Goal: Task Accomplishment & Management: Manage account settings

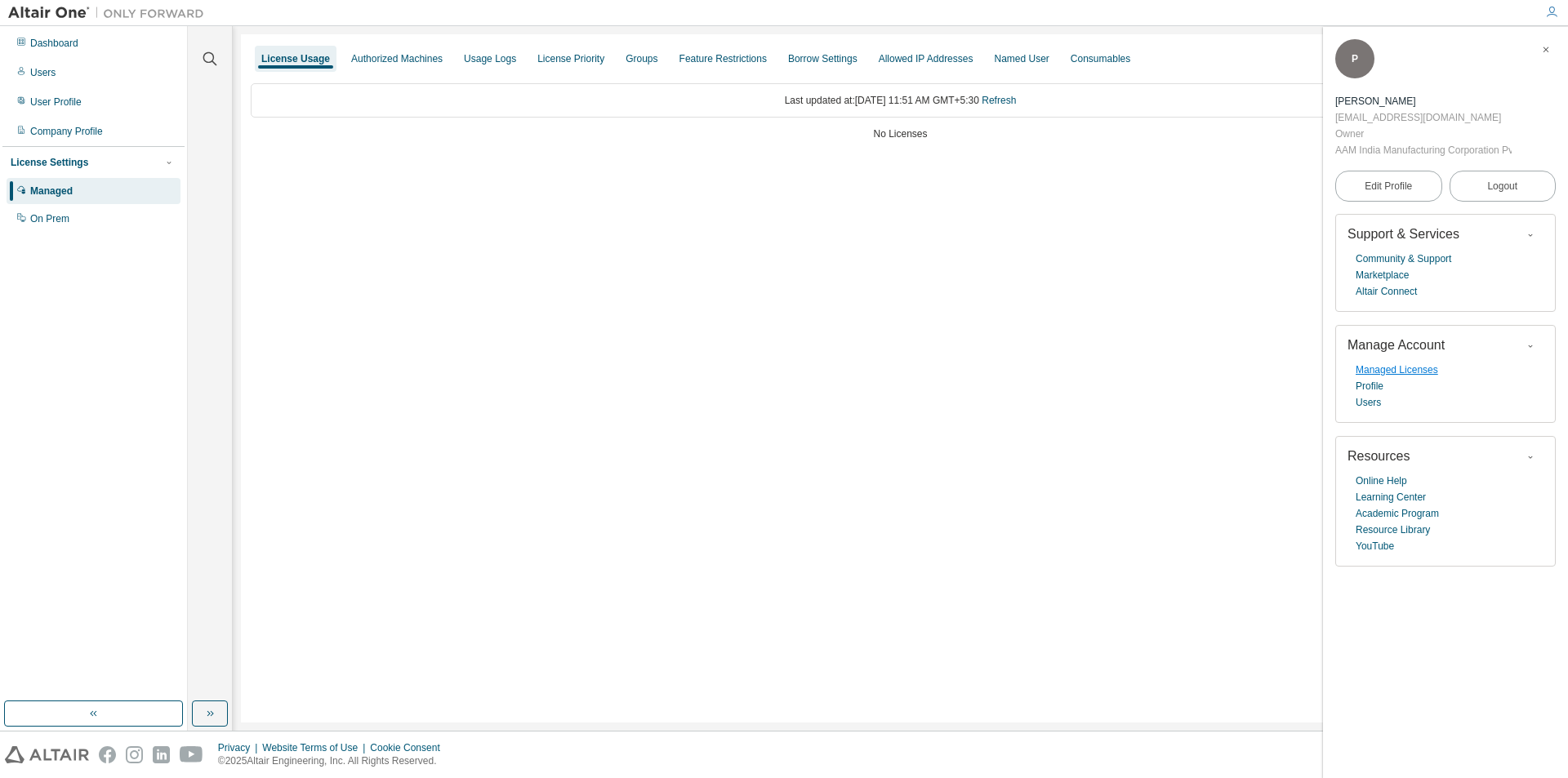
click at [917, 371] on link "Managed Licenses" at bounding box center [1397, 369] width 82 height 17
click at [493, 59] on div "Usage Logs" at bounding box center [489, 58] width 52 height 13
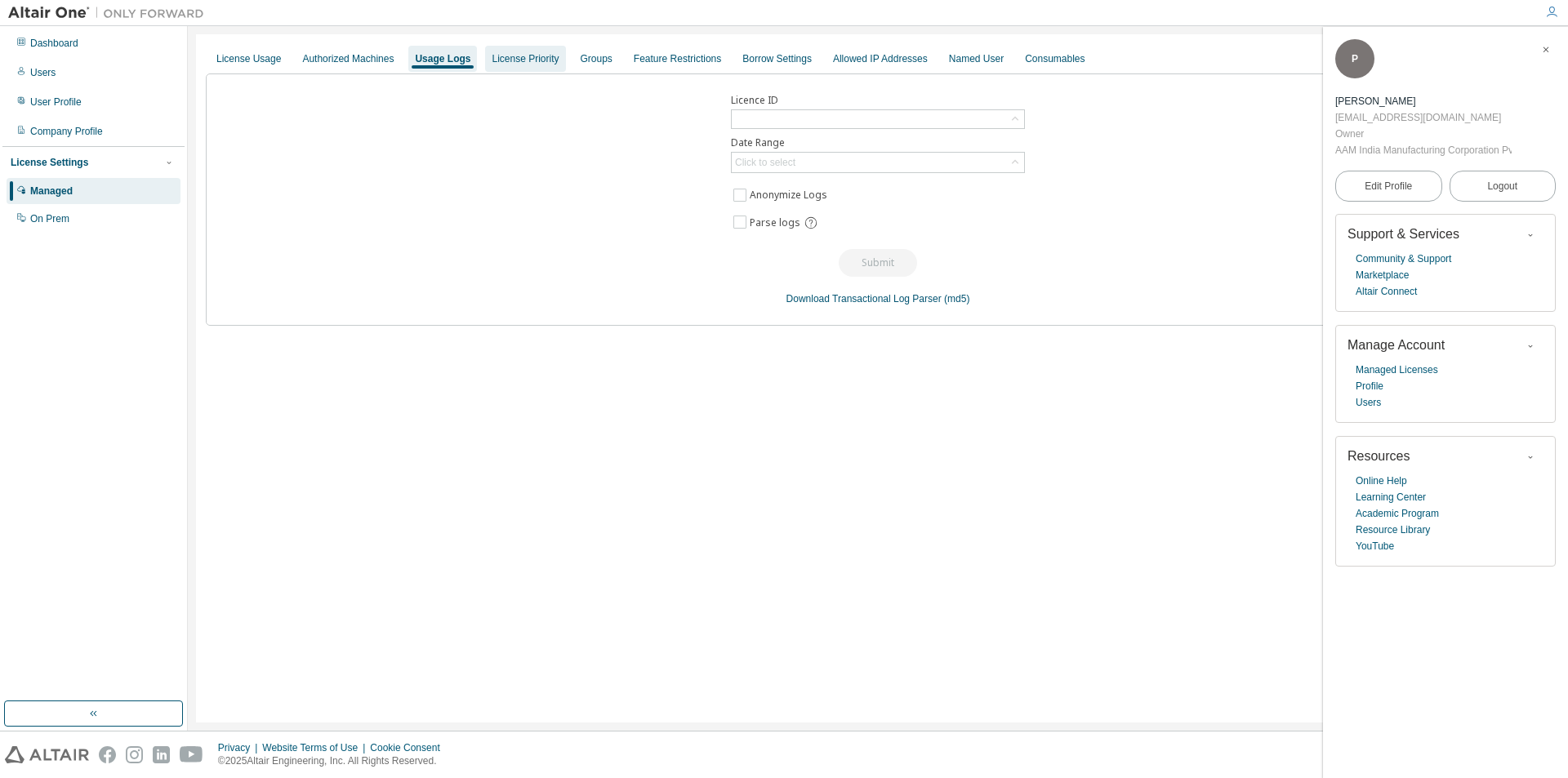
click at [511, 61] on div "License Priority" at bounding box center [525, 58] width 67 height 13
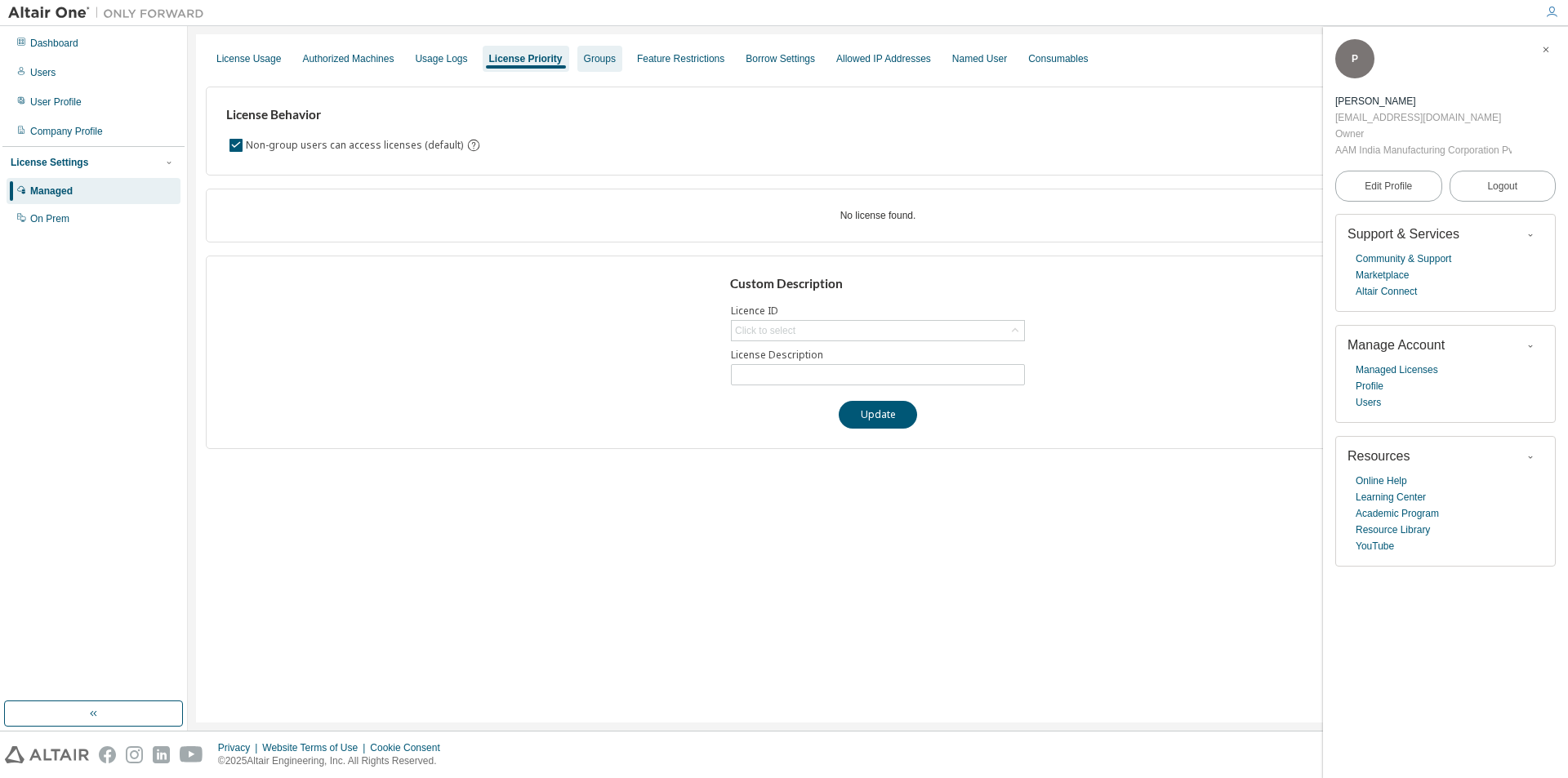
click at [600, 55] on div "Groups" at bounding box center [600, 58] width 32 height 13
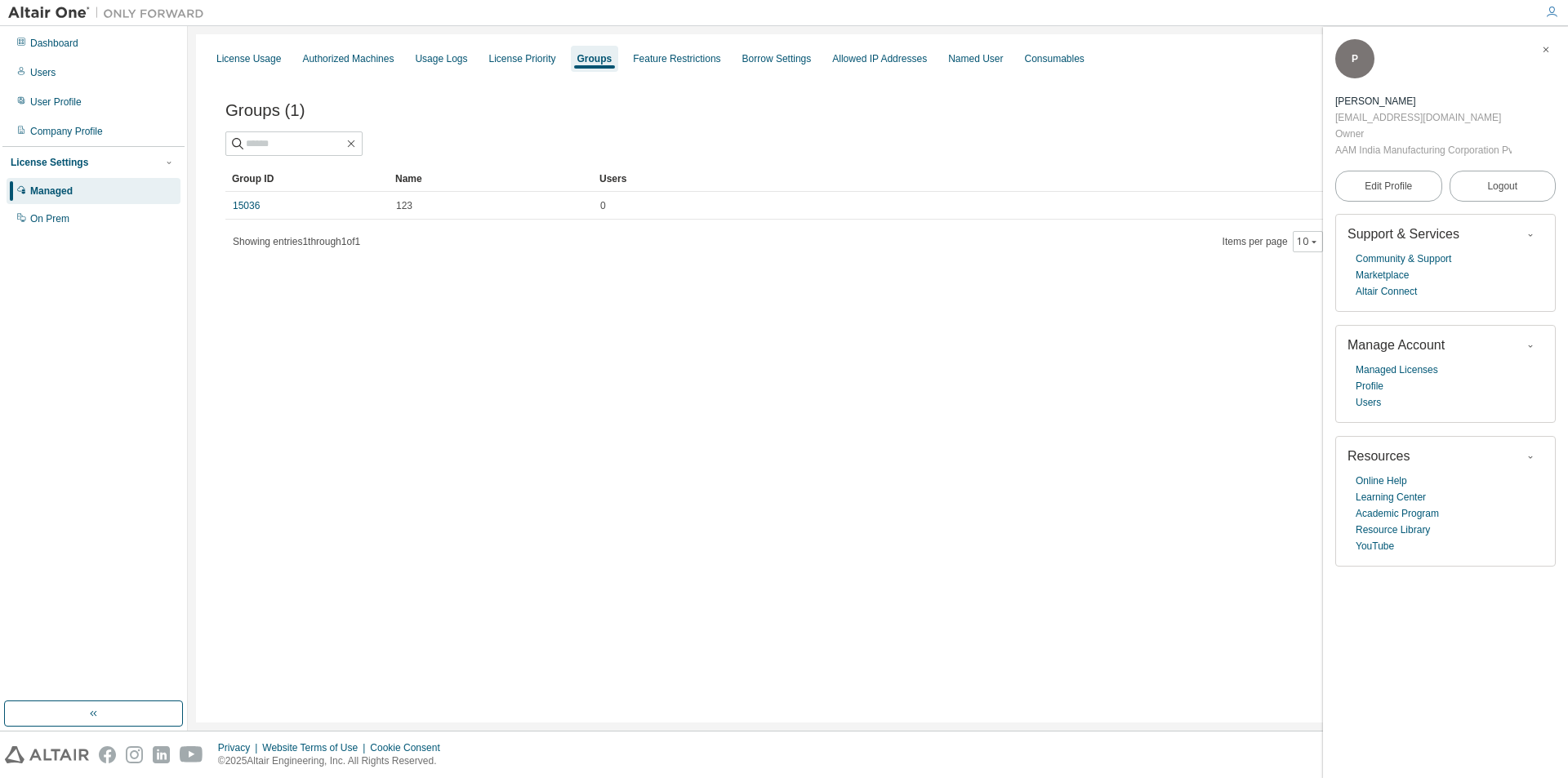
click at [53, 194] on div "Managed" at bounding box center [51, 190] width 42 height 13
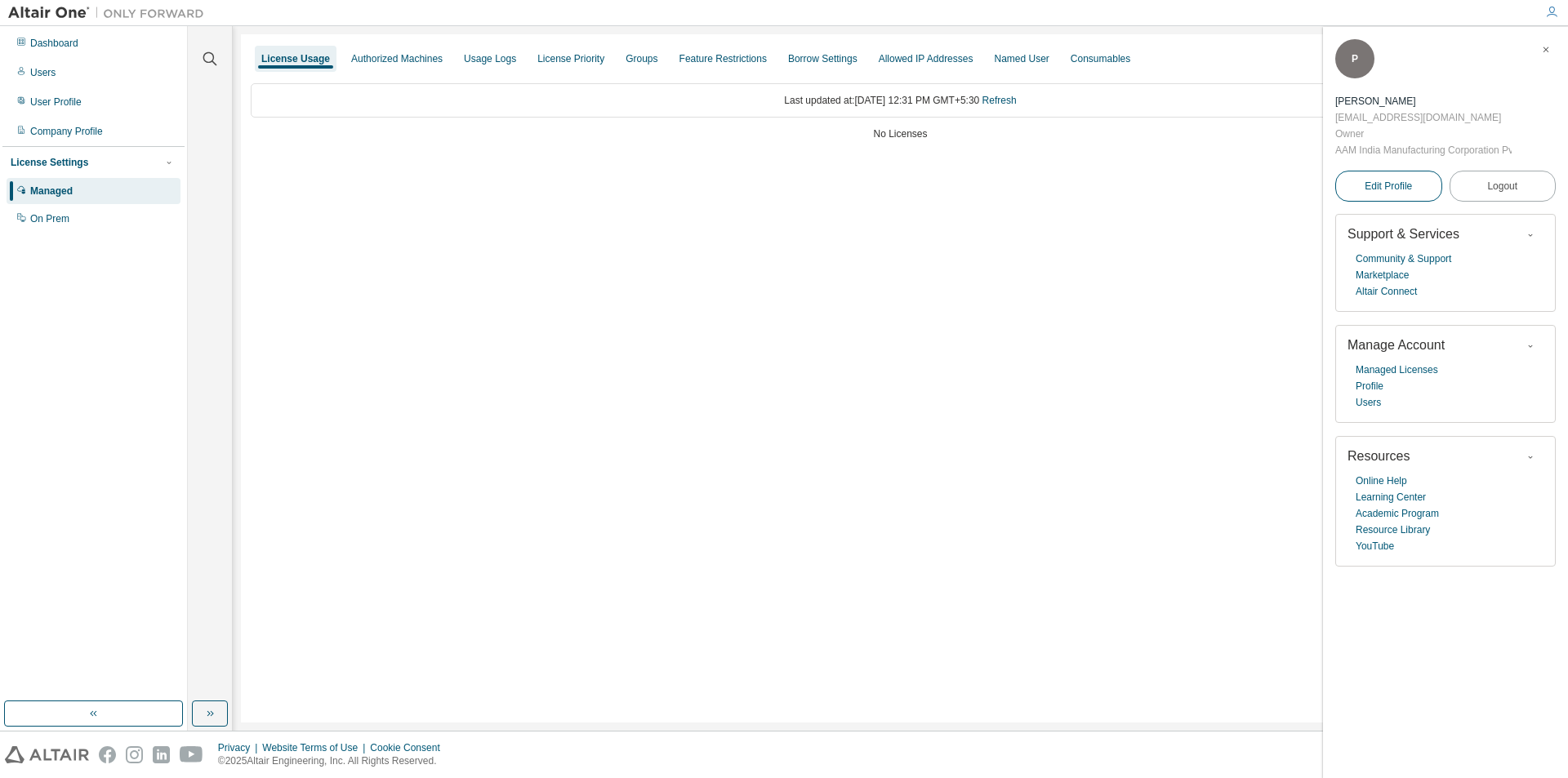
click at [917, 187] on span "Edit Profile" at bounding box center [1389, 185] width 47 height 13
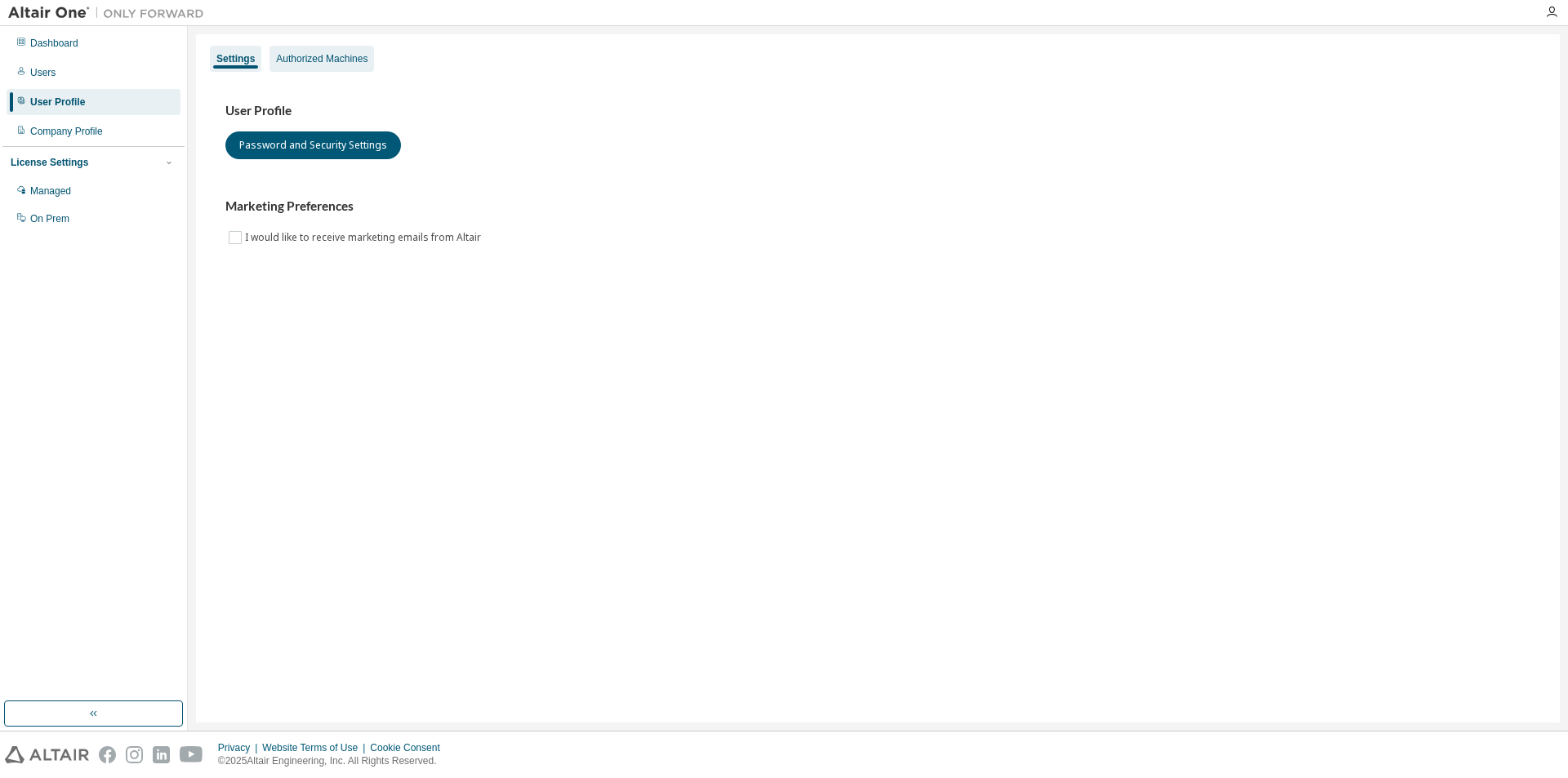
click at [303, 54] on div "Authorized Machines" at bounding box center [321, 58] width 91 height 13
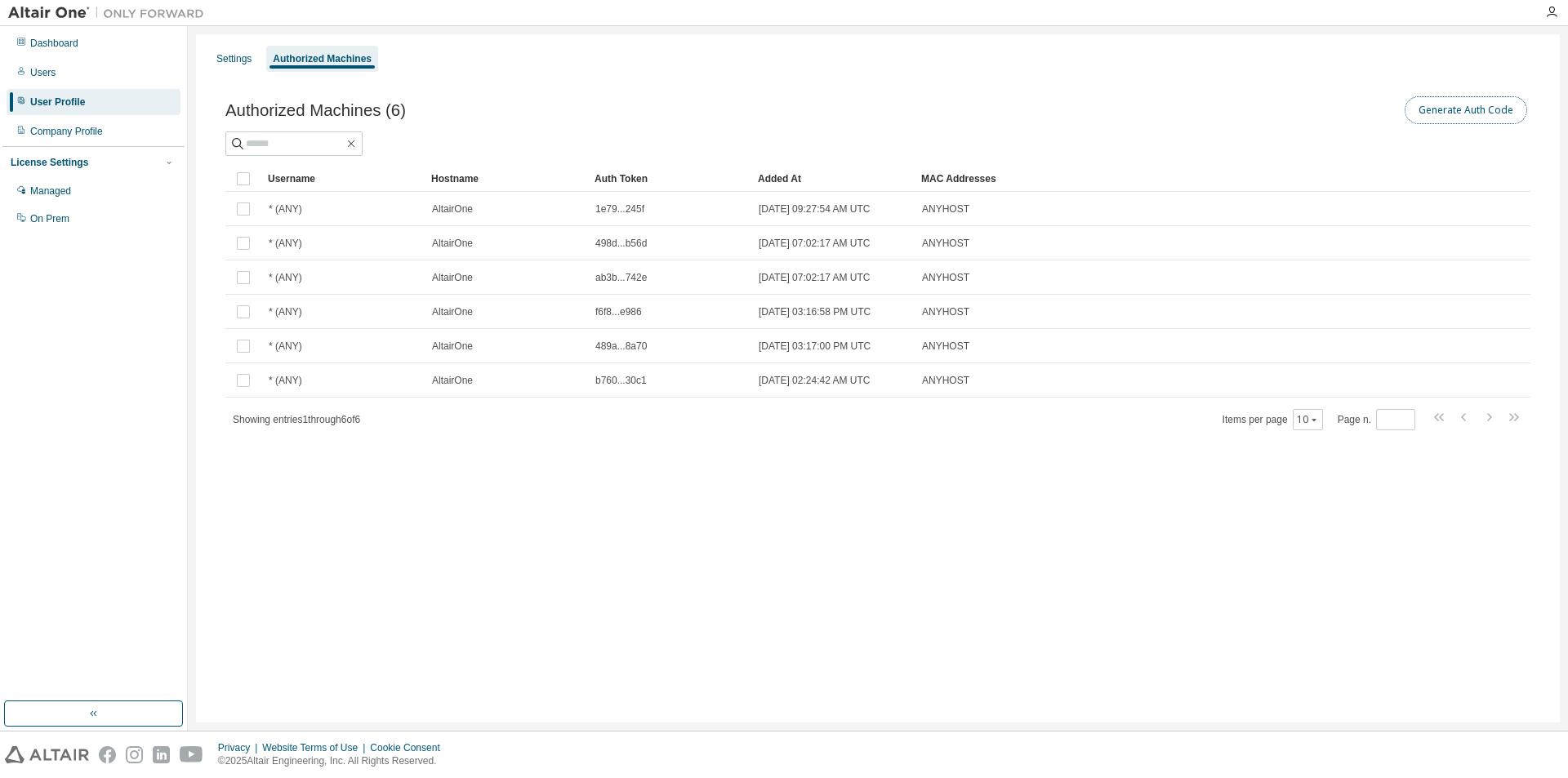
click at [1447, 106] on button "Generate Auth Code" at bounding box center [1466, 110] width 122 height 27
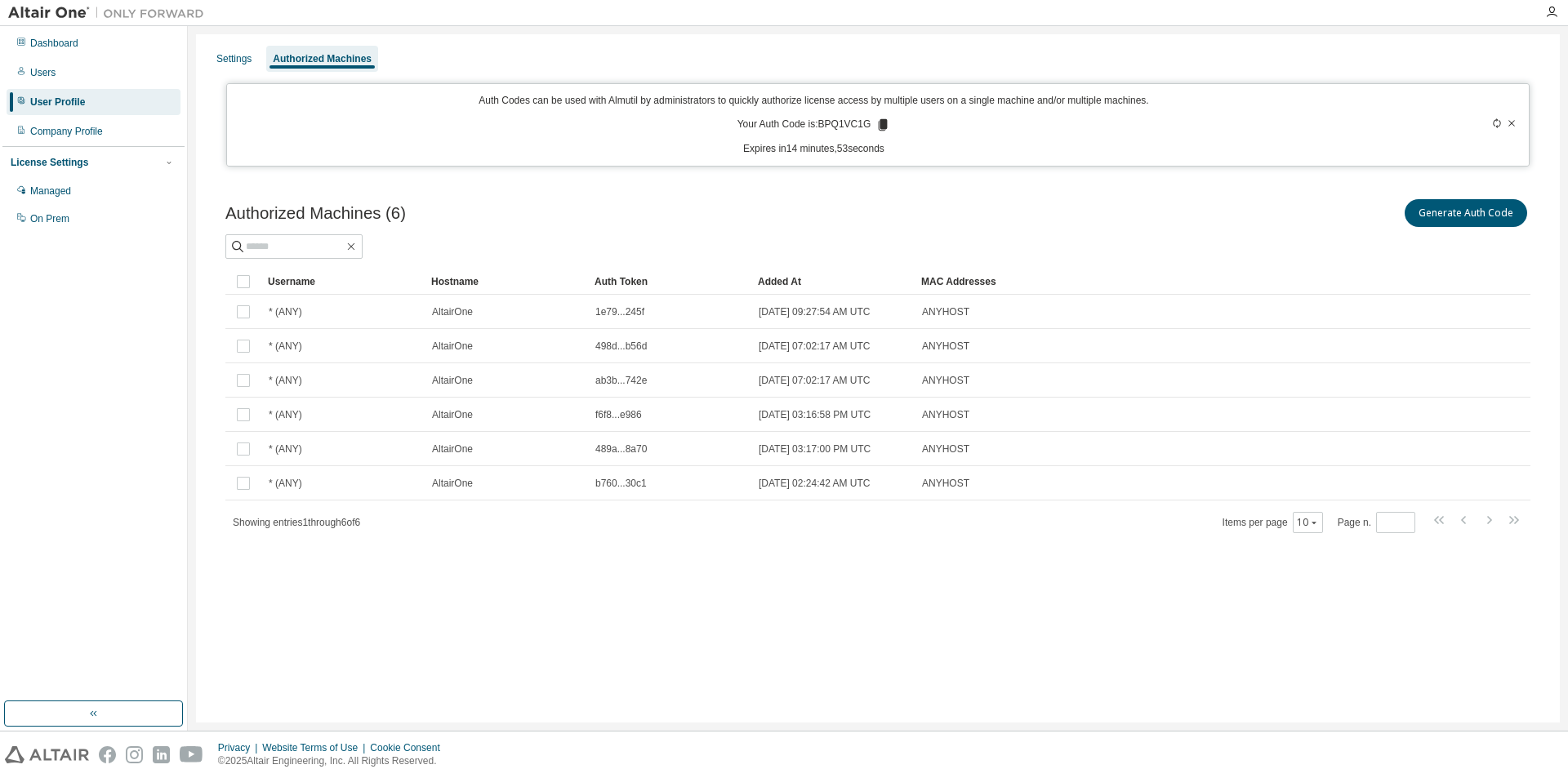
click at [1511, 119] on icon at bounding box center [1512, 123] width 10 height 10
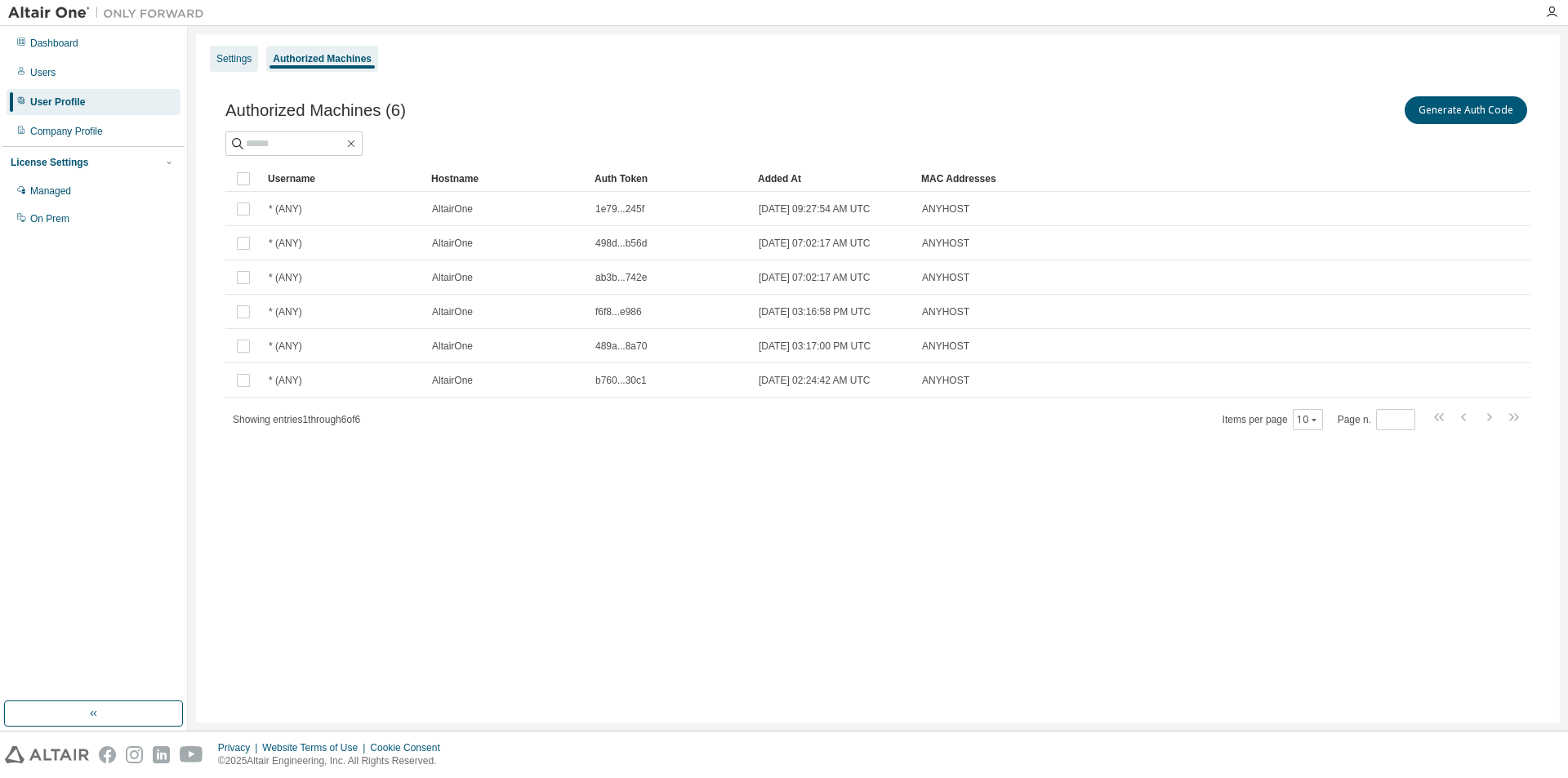
click at [224, 59] on div "Settings" at bounding box center [234, 58] width 35 height 13
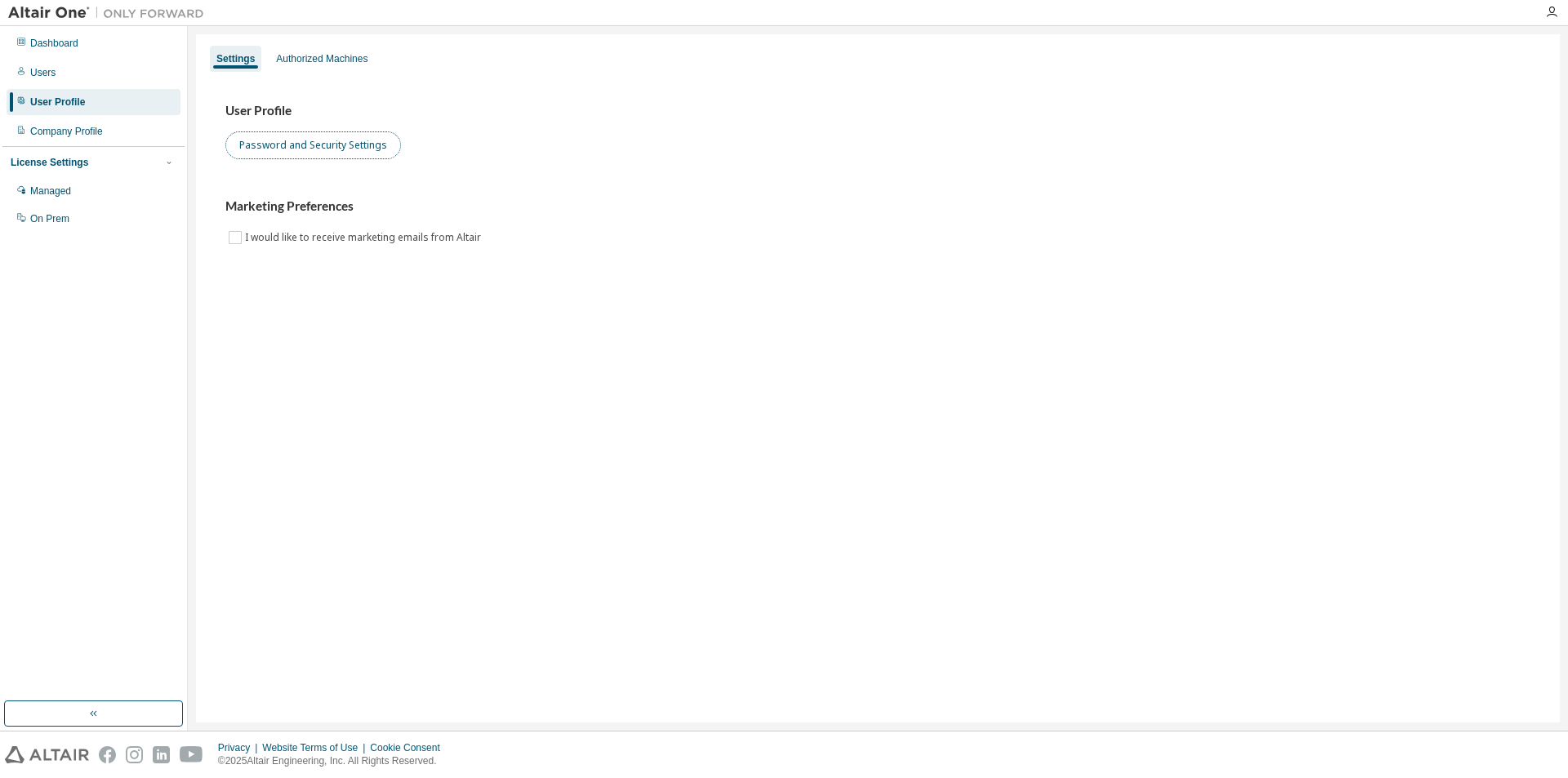
click at [291, 151] on button "Password and Security Settings" at bounding box center [313, 145] width 175 height 27
click at [52, 75] on div "Users" at bounding box center [43, 73] width 25 height 13
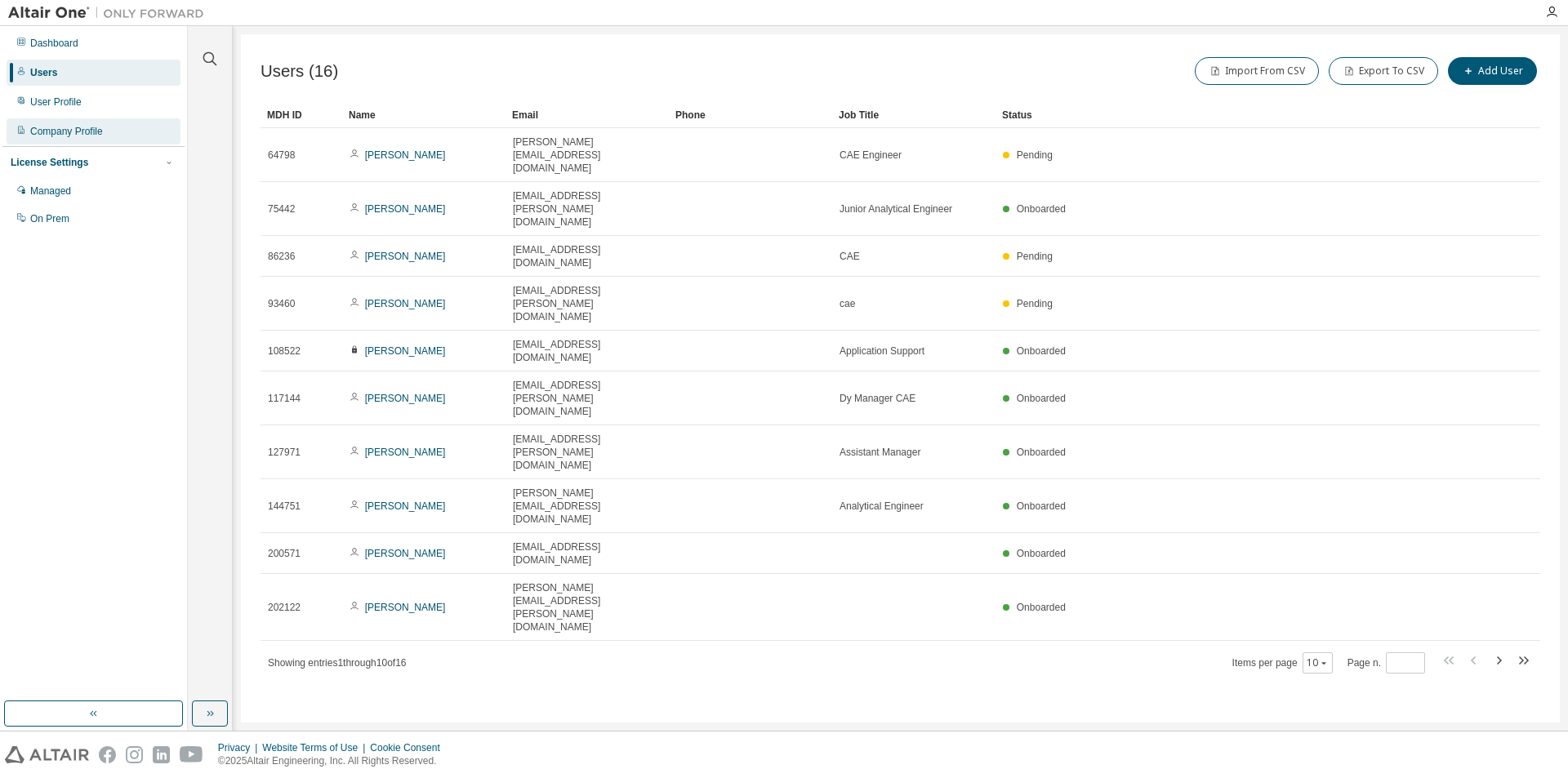
click at [81, 138] on div "Company Profile" at bounding box center [94, 131] width 174 height 26
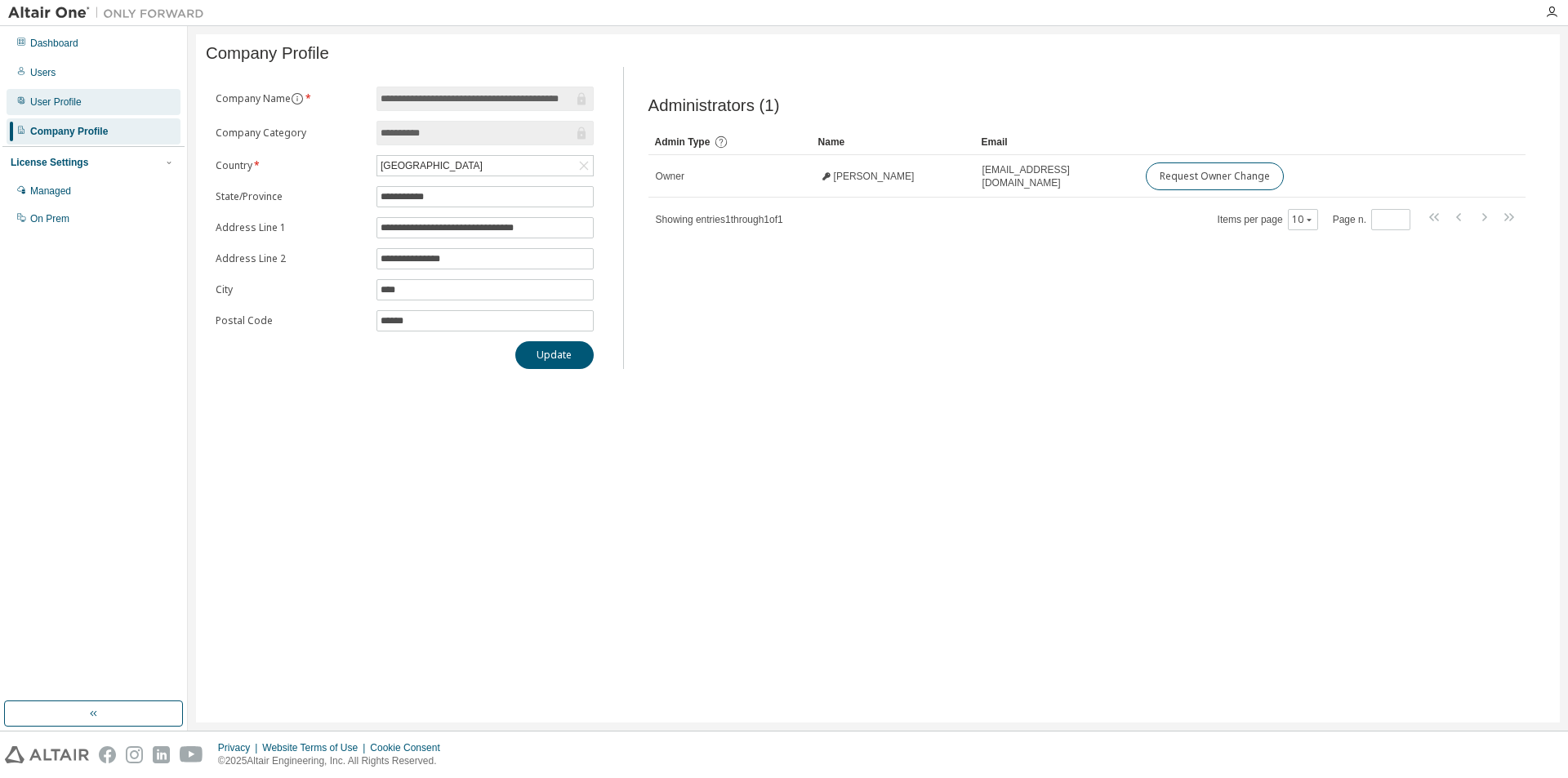
click at [67, 111] on div "User Profile" at bounding box center [94, 102] width 174 height 26
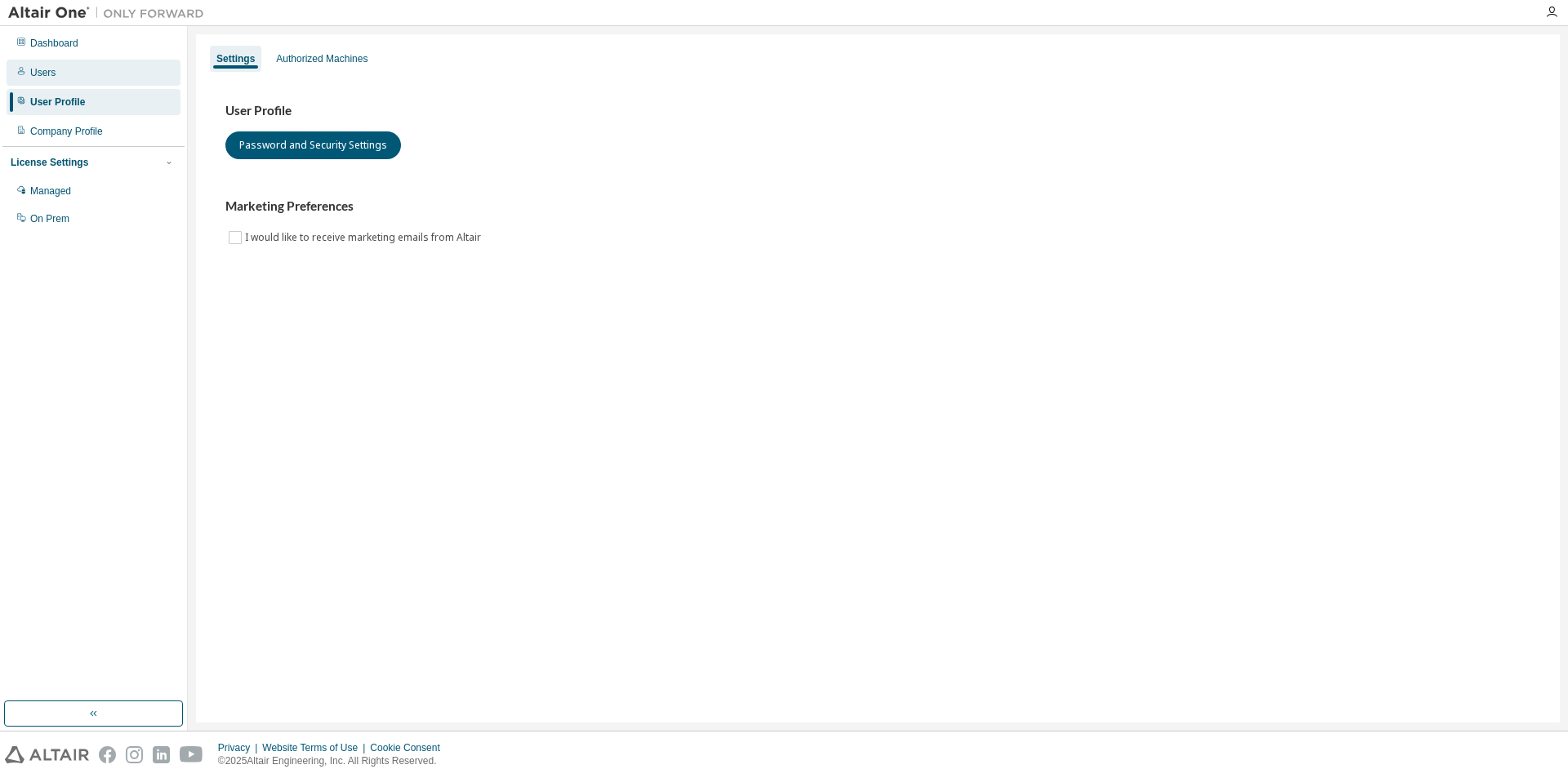
click at [55, 83] on div "Users" at bounding box center [94, 73] width 174 height 26
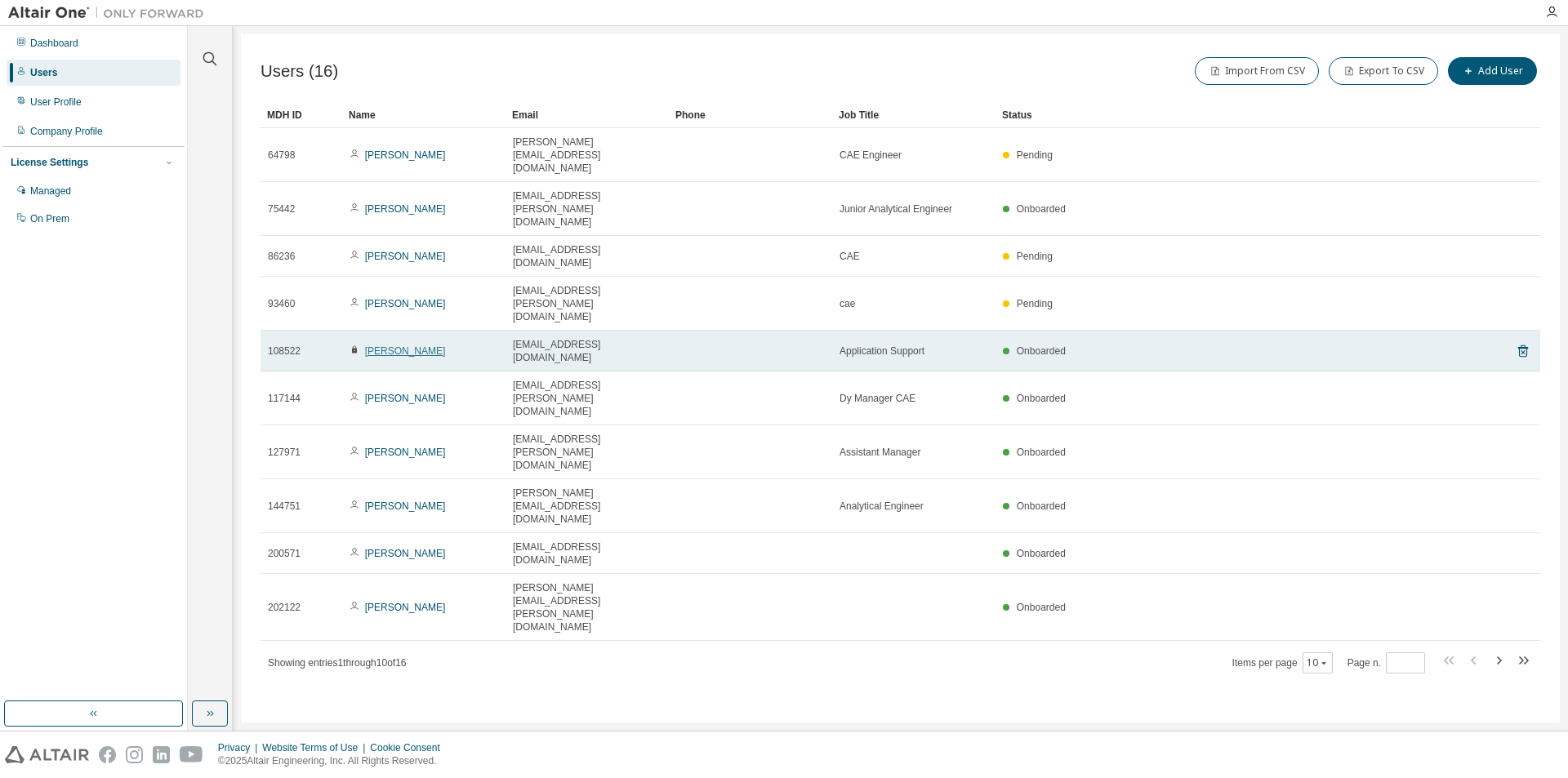
click at [390, 346] on link "[PERSON_NAME]" at bounding box center [406, 352] width 81 height 12
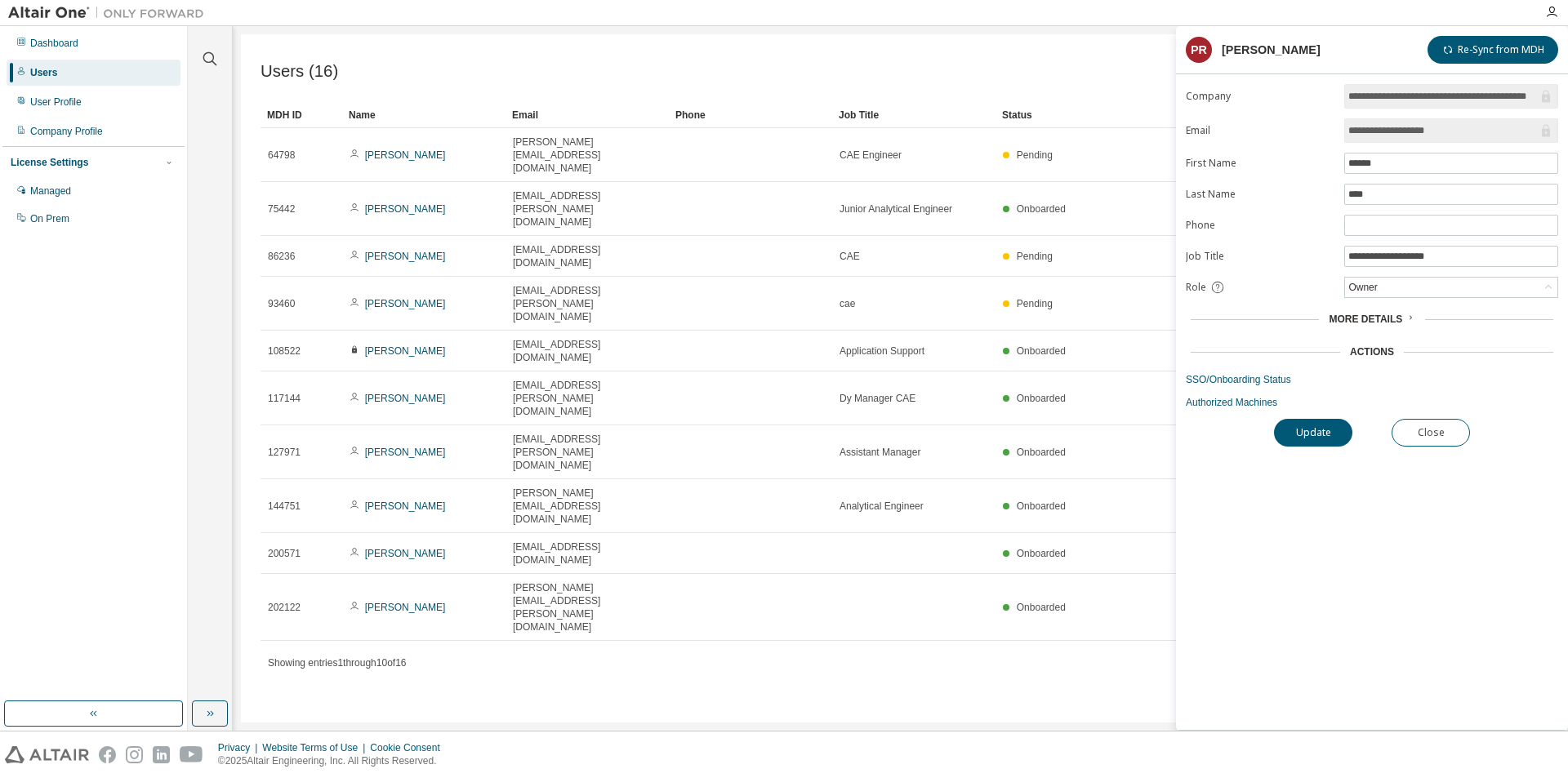
click at [1469, 88] on input "**********" at bounding box center [1443, 96] width 189 height 17
click at [1249, 382] on link "SSO/Onboarding Status" at bounding box center [1372, 379] width 372 height 13
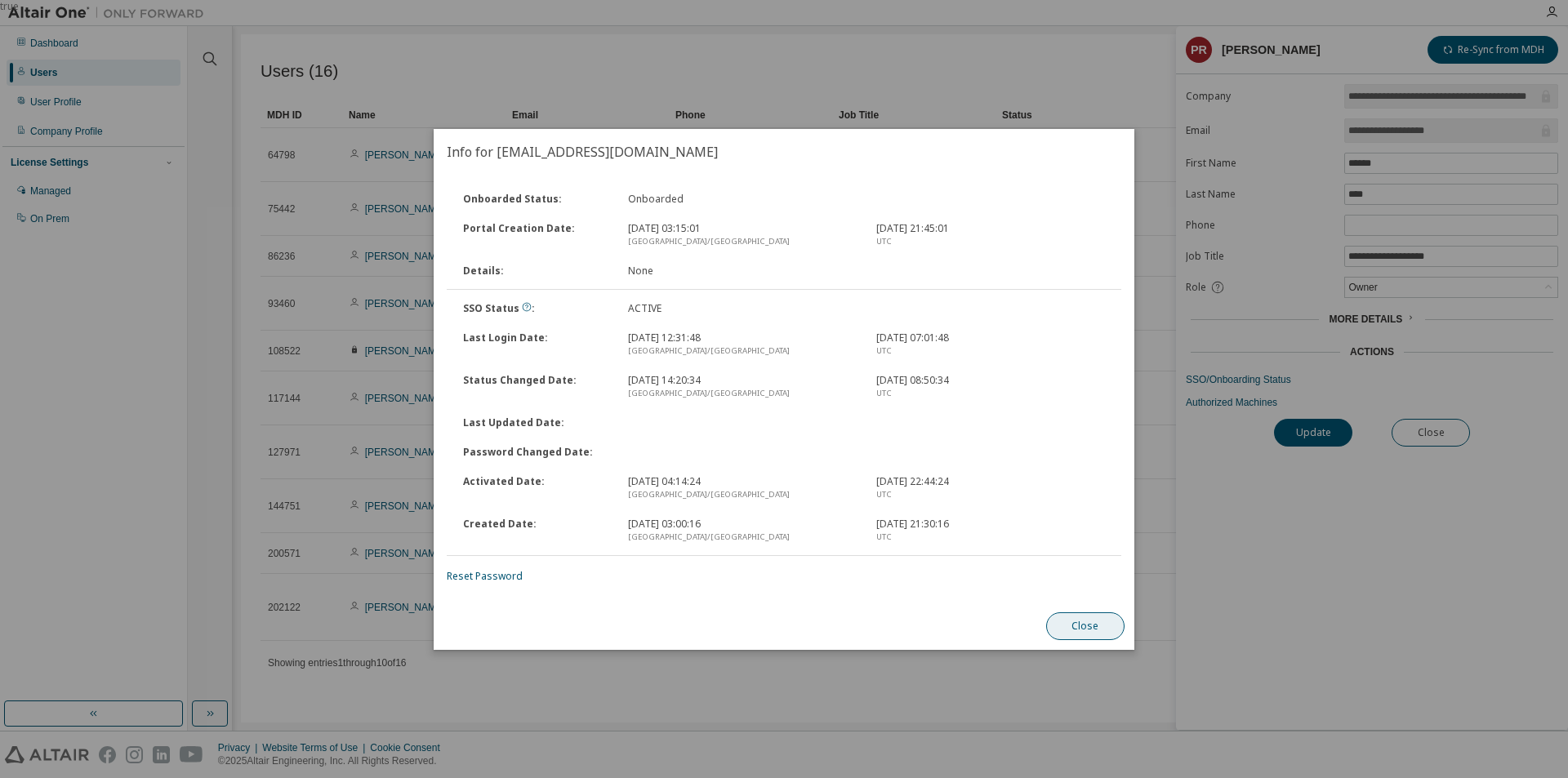
click at [1062, 635] on button "Close" at bounding box center [1086, 626] width 78 height 27
